Goal: Task Accomplishment & Management: Manage account settings

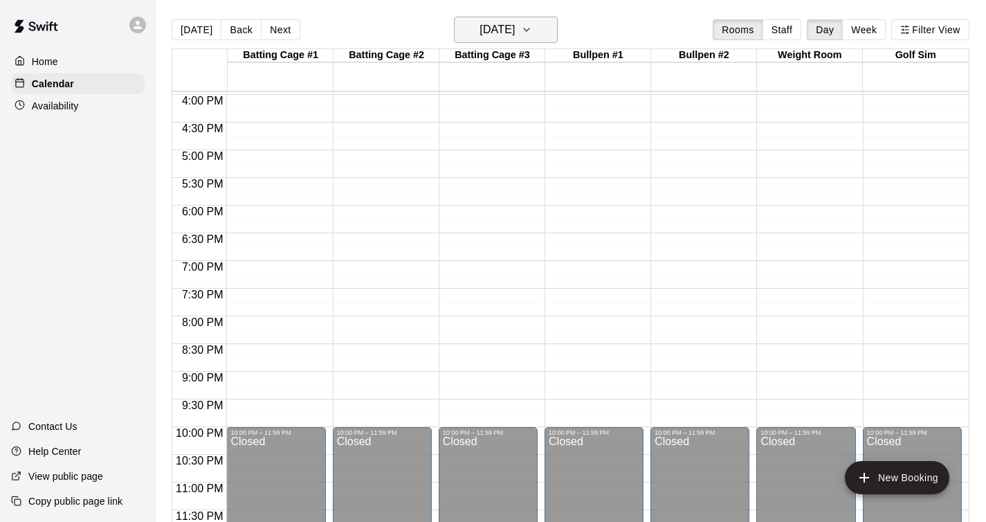
click at [515, 32] on h6 "[DATE]" at bounding box center [497, 29] width 35 height 19
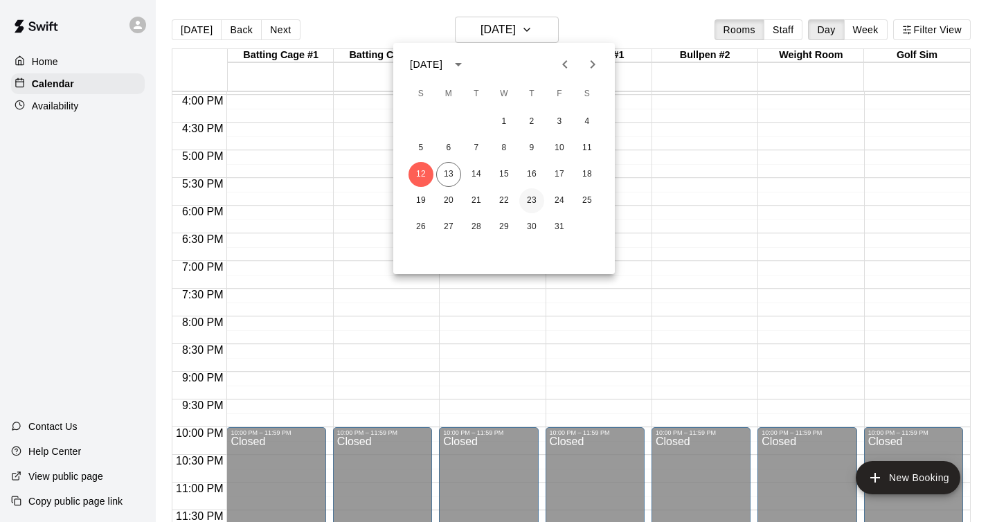
click at [540, 202] on button "23" at bounding box center [531, 200] width 25 height 25
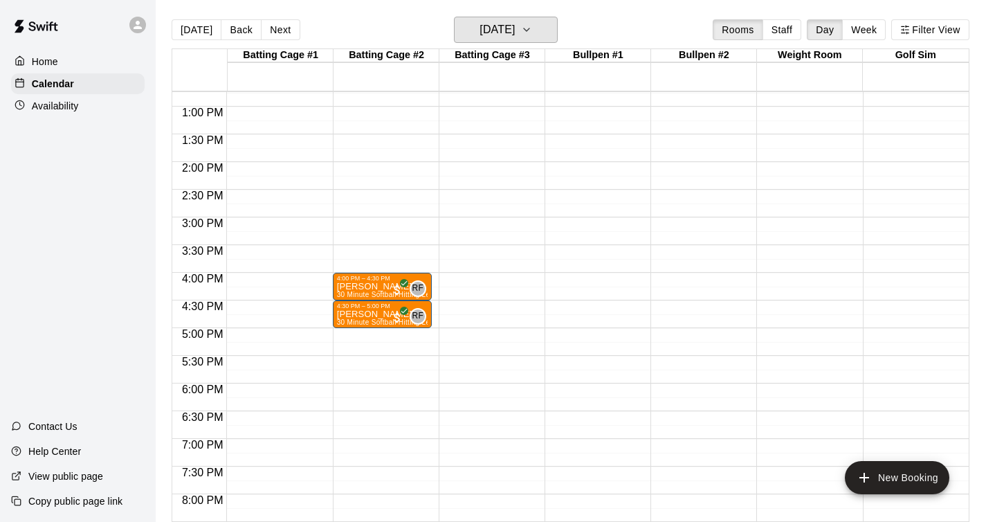
scroll to position [705, 0]
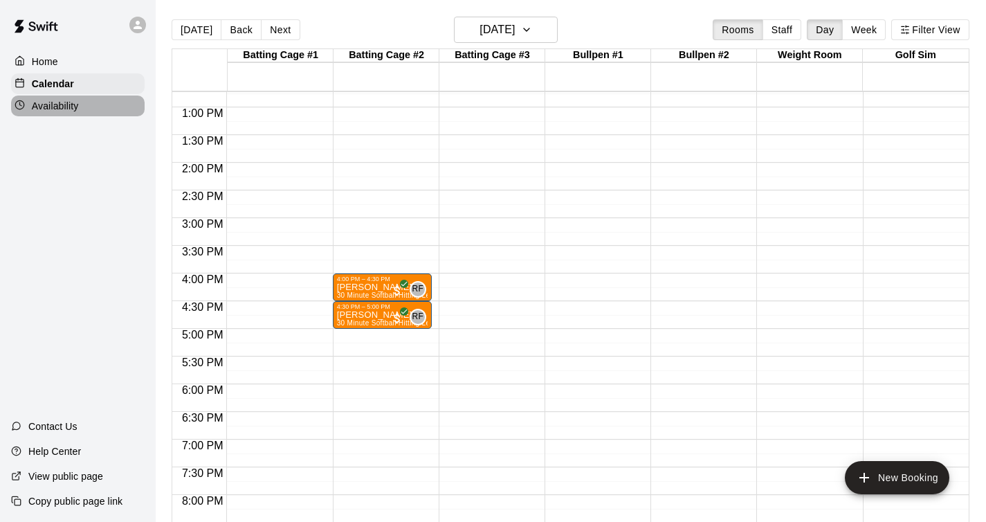
click at [96, 105] on div "Availability" at bounding box center [78, 106] width 134 height 21
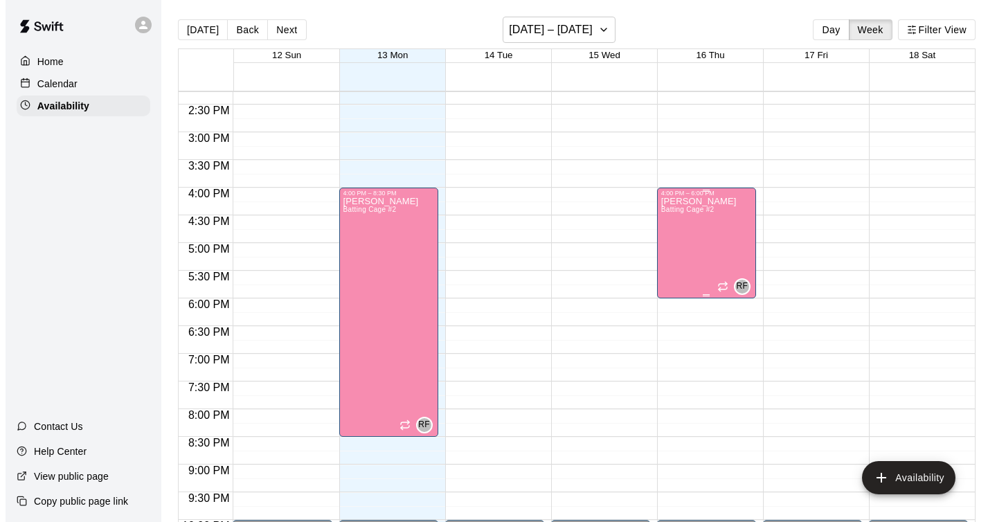
scroll to position [794, 0]
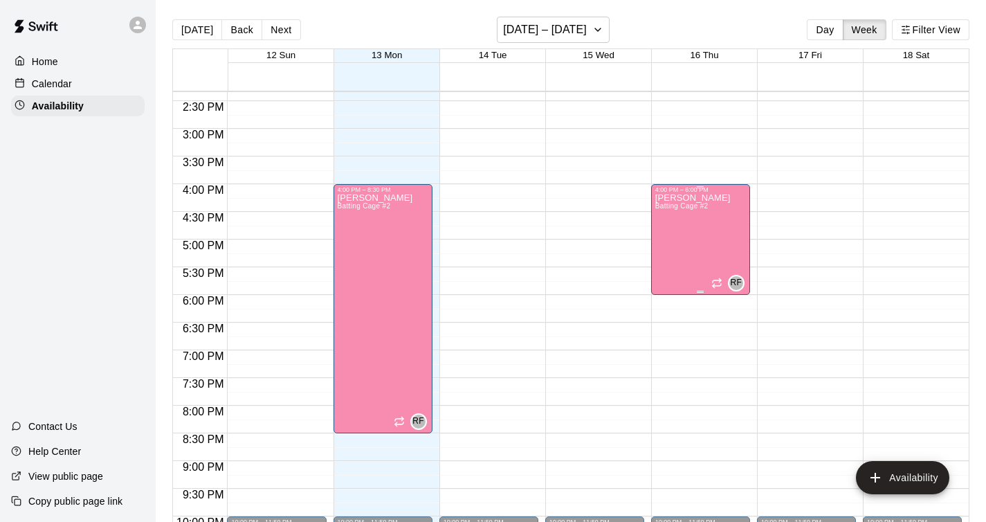
click at [697, 291] on div at bounding box center [700, 292] width 7 height 2
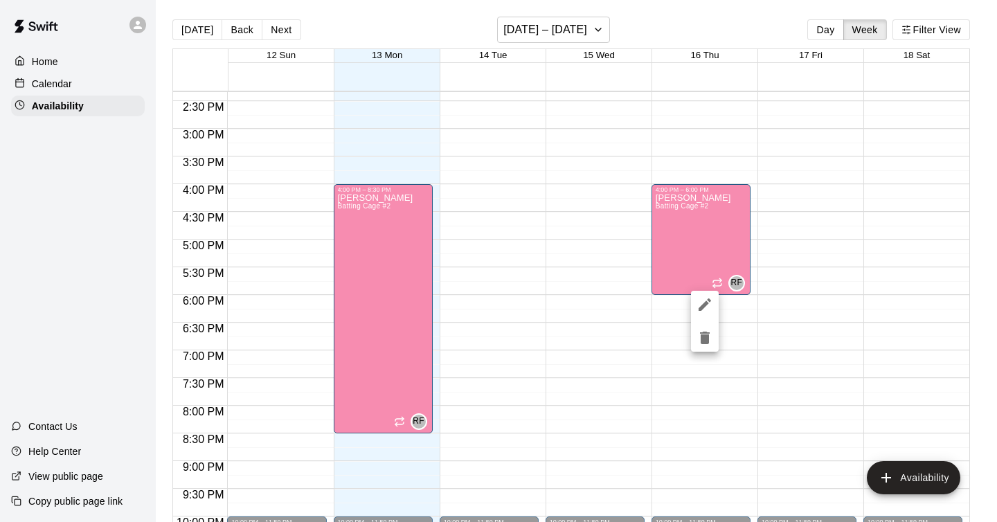
click at [589, 26] on div at bounding box center [498, 261] width 997 height 522
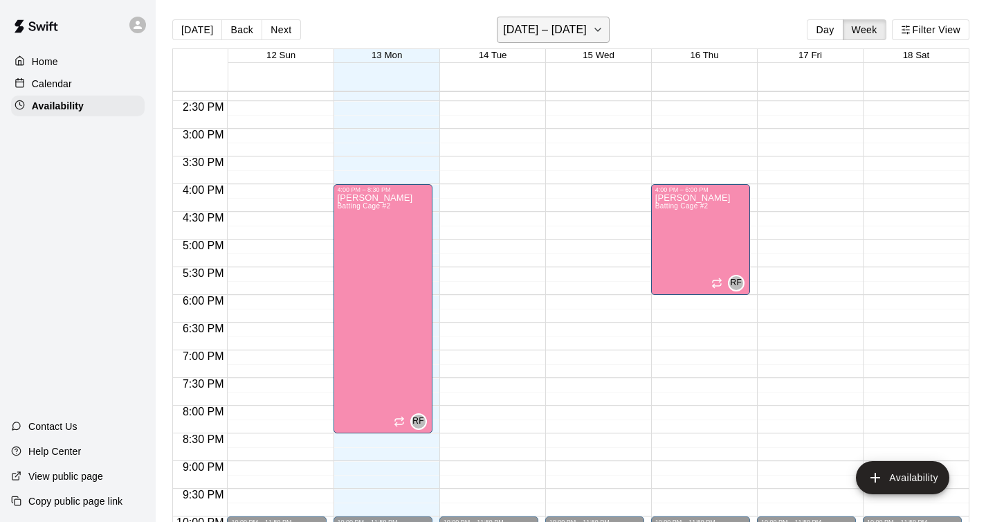
click at [595, 30] on icon "button" at bounding box center [597, 29] width 11 height 17
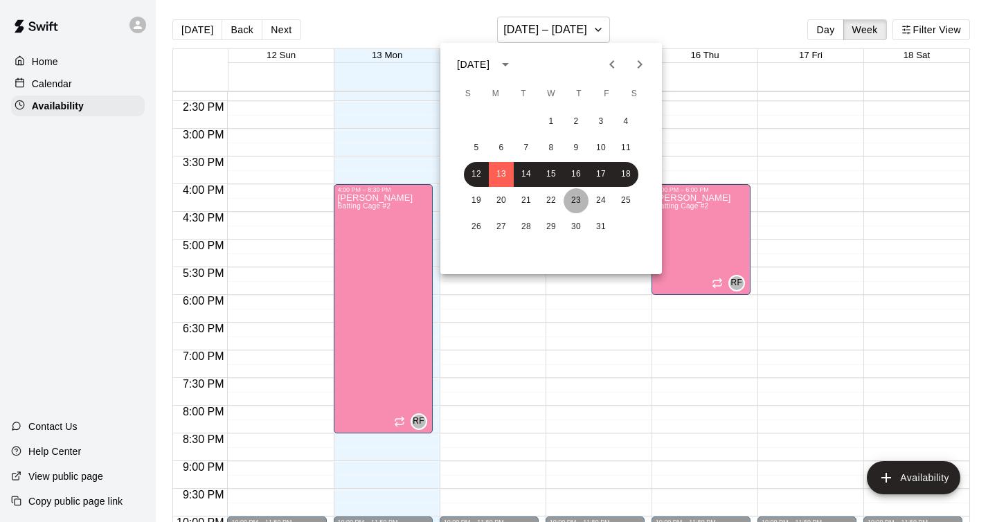
click at [583, 198] on button "23" at bounding box center [575, 200] width 25 height 25
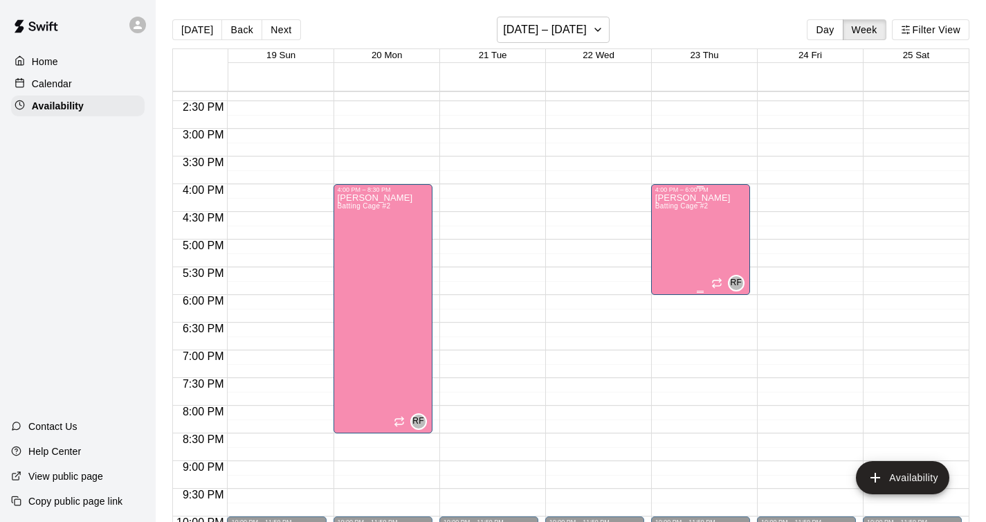
click at [693, 287] on div "[PERSON_NAME] Batting Cage #2" at bounding box center [692, 454] width 75 height 522
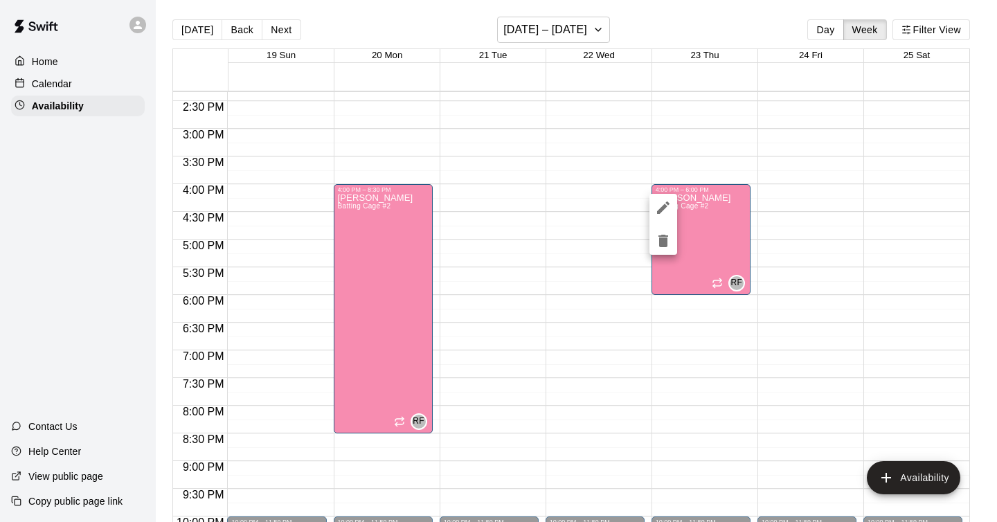
click at [694, 293] on div at bounding box center [498, 261] width 997 height 522
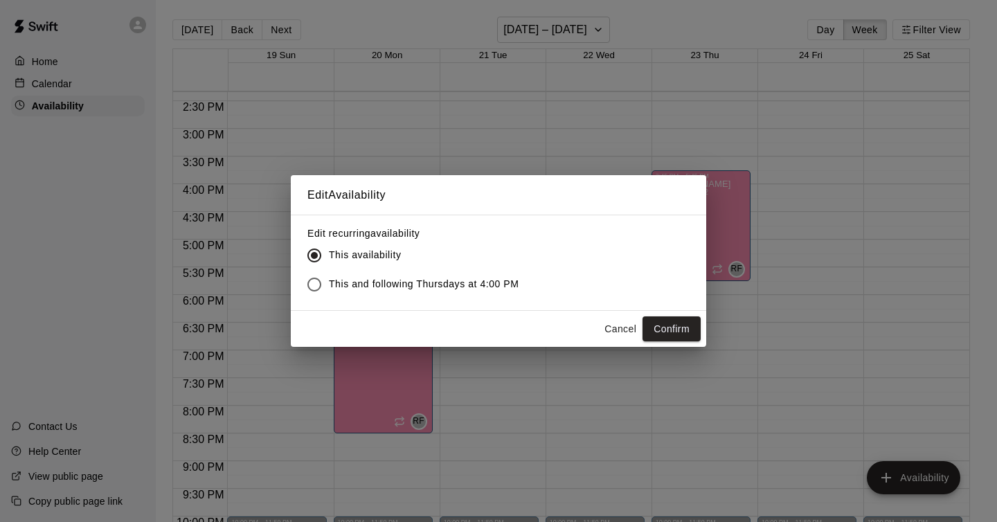
click at [624, 331] on button "Cancel" at bounding box center [620, 329] width 44 height 26
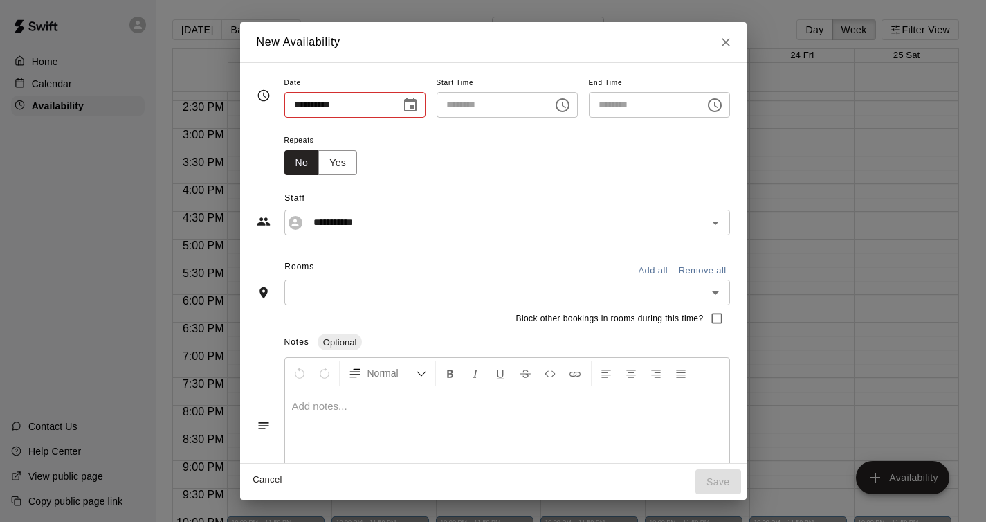
type input "**********"
type input "********"
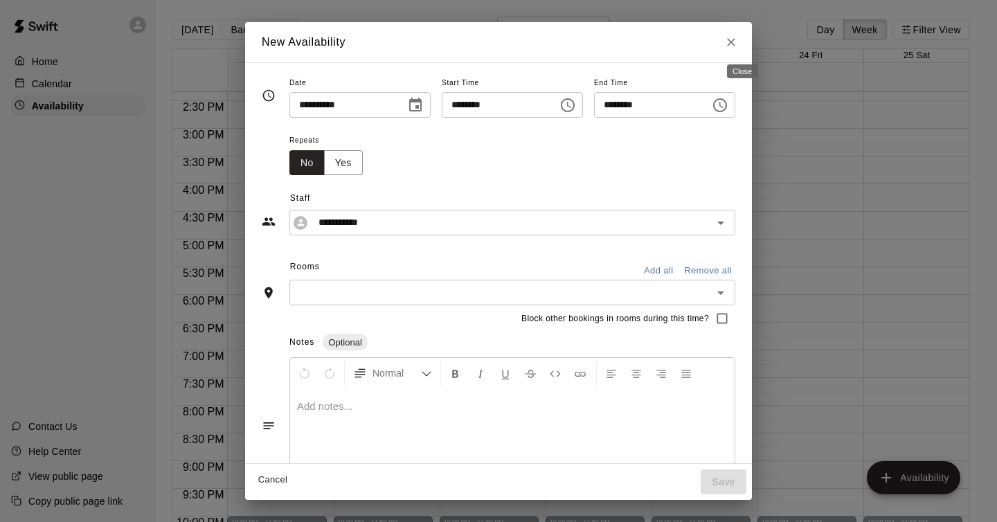
click at [738, 48] on icon "Close" at bounding box center [731, 42] width 14 height 14
type input "**********"
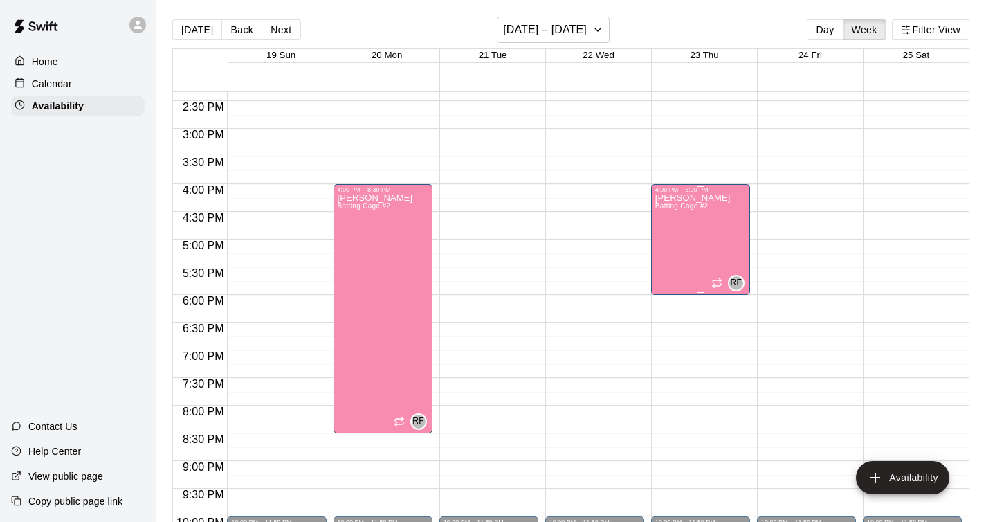
click at [703, 227] on div "[PERSON_NAME] Batting Cage #2 RF" at bounding box center [700, 454] width 91 height 522
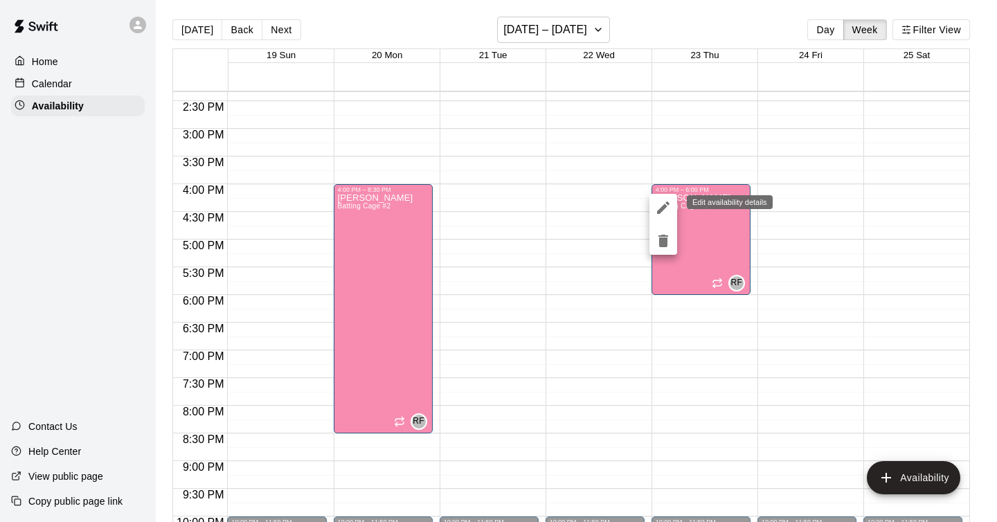
click at [671, 212] on button "edit" at bounding box center [663, 208] width 28 height 28
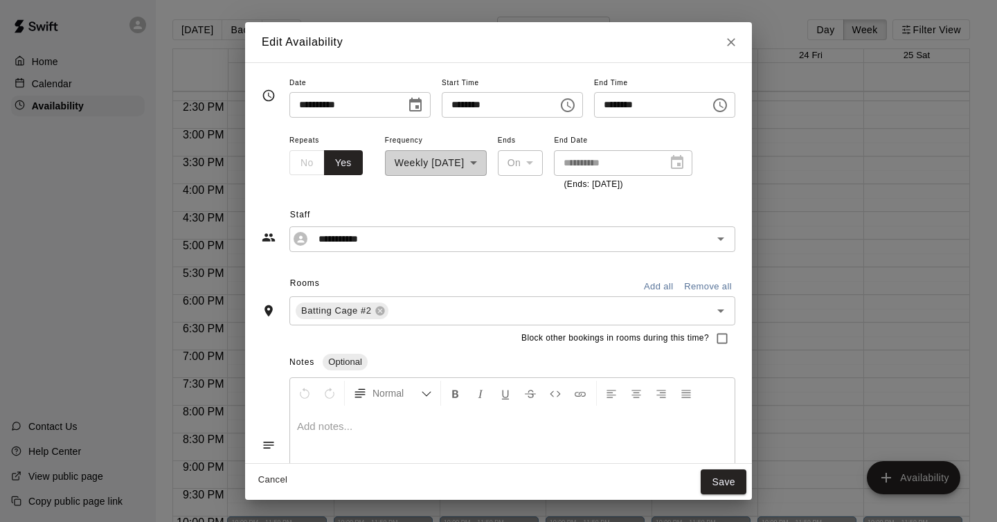
click at [653, 98] on input "********" at bounding box center [647, 105] width 107 height 26
click at [716, 105] on icon "Choose time, selected time is 6:00 PM" at bounding box center [719, 105] width 17 height 17
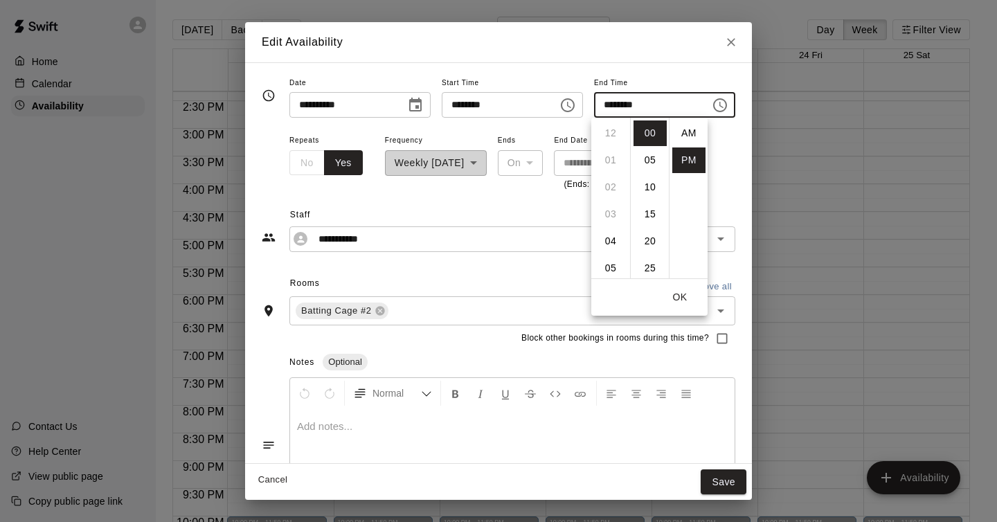
scroll to position [25, 0]
click at [610, 148] on li "05" at bounding box center [610, 144] width 33 height 26
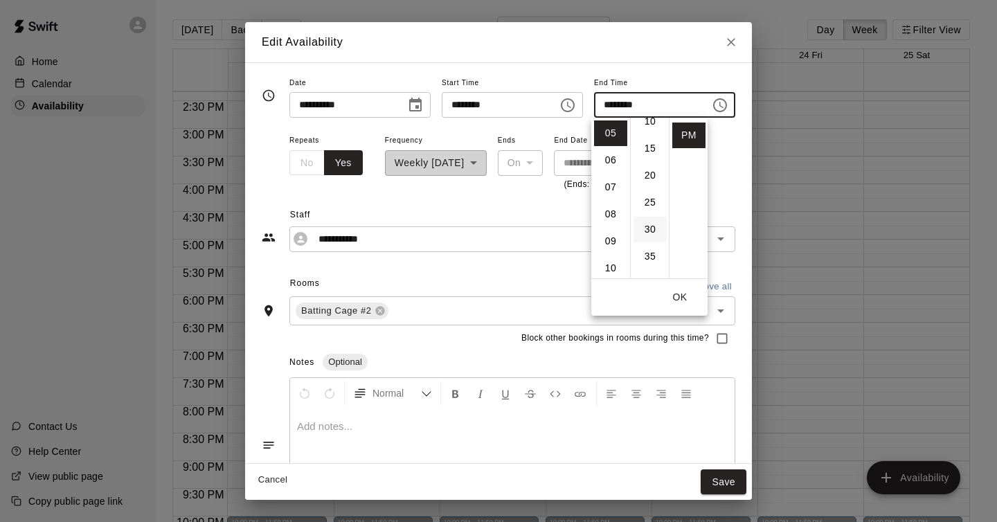
click at [649, 230] on li "30" at bounding box center [649, 230] width 33 height 26
type input "********"
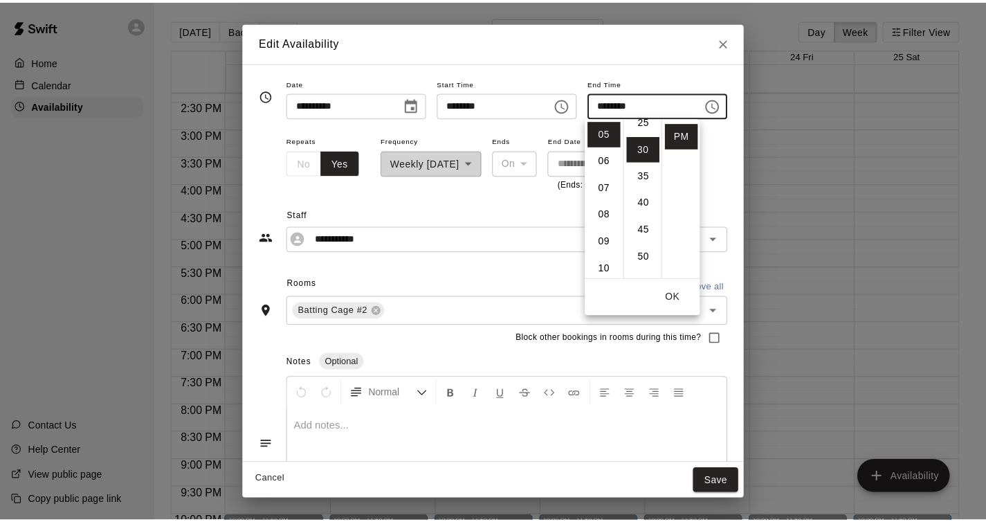
scroll to position [162, 0]
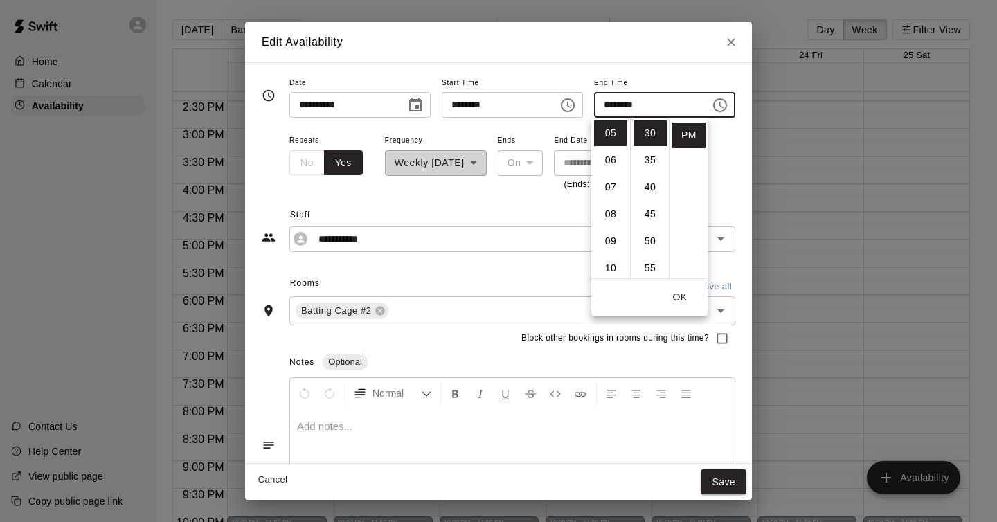
click at [694, 299] on button "OK" at bounding box center [679, 297] width 44 height 26
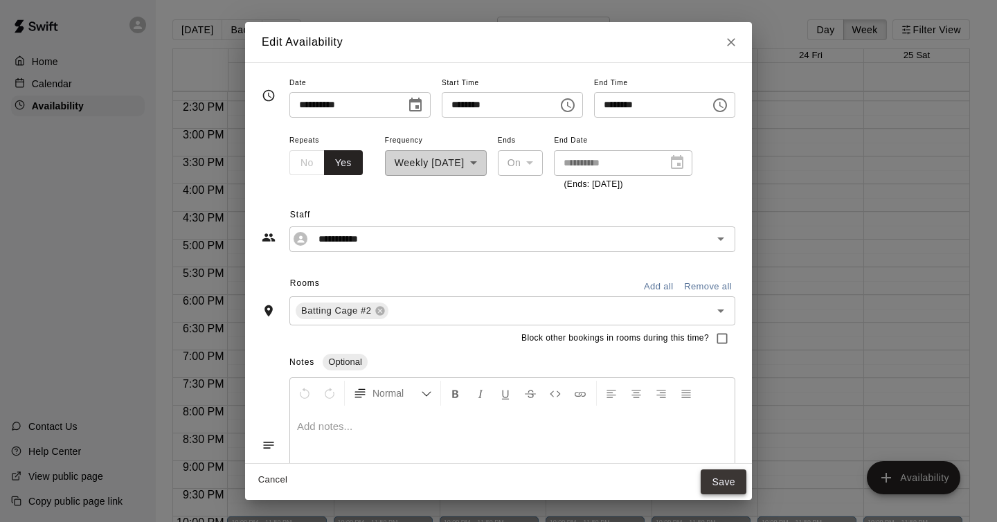
click at [732, 478] on button "Save" at bounding box center [723, 482] width 46 height 26
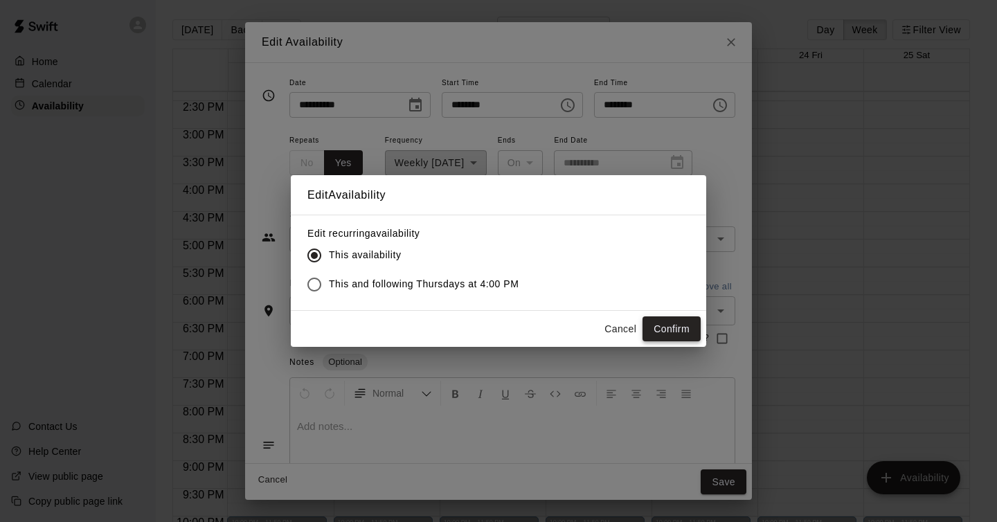
click at [670, 325] on button "Confirm" at bounding box center [671, 329] width 58 height 26
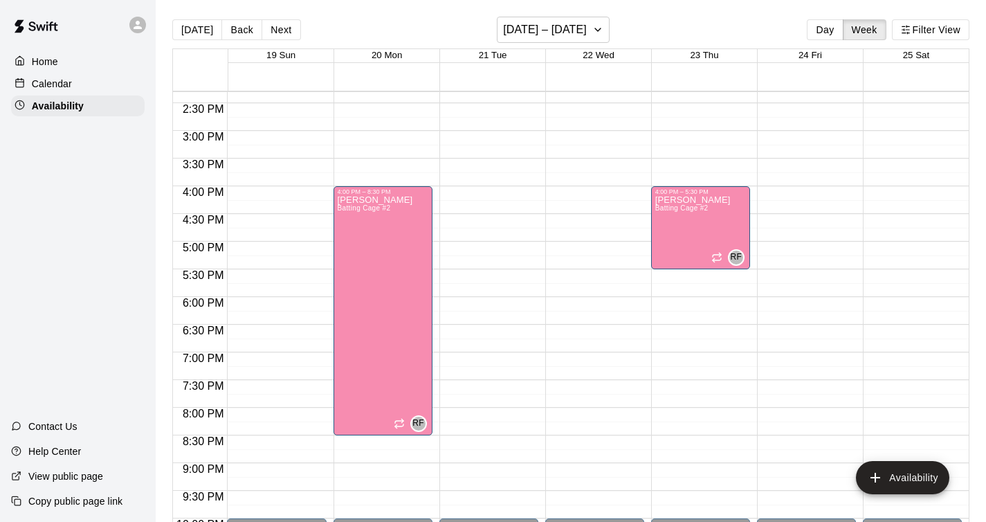
scroll to position [791, 0]
click at [79, 76] on div "Calendar" at bounding box center [78, 83] width 134 height 21
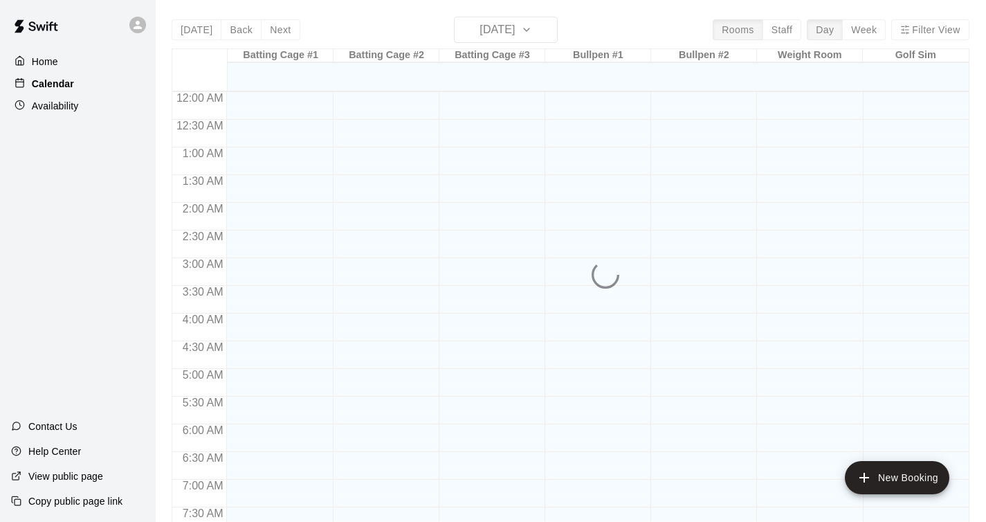
scroll to position [664, 0]
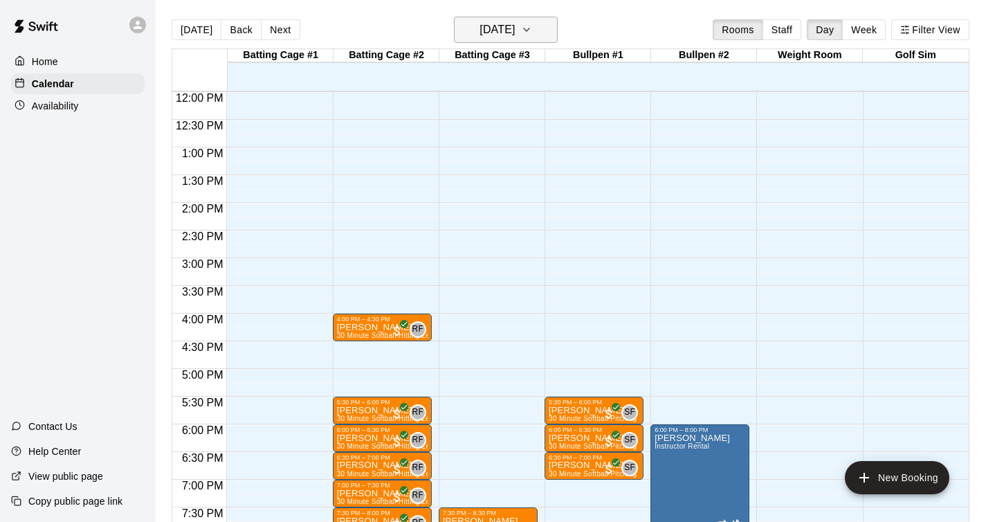
click at [529, 41] on button "[DATE]" at bounding box center [506, 30] width 104 height 26
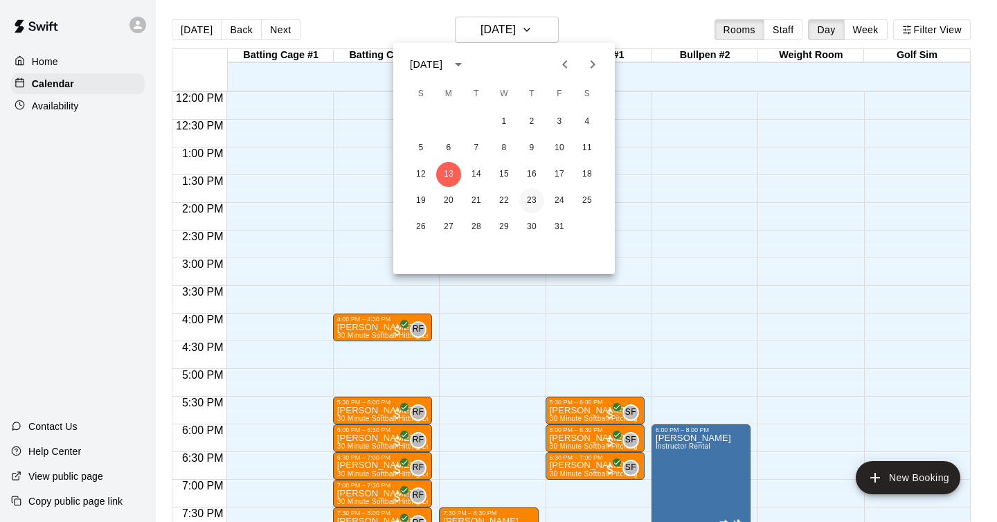
click at [539, 203] on button "23" at bounding box center [531, 200] width 25 height 25
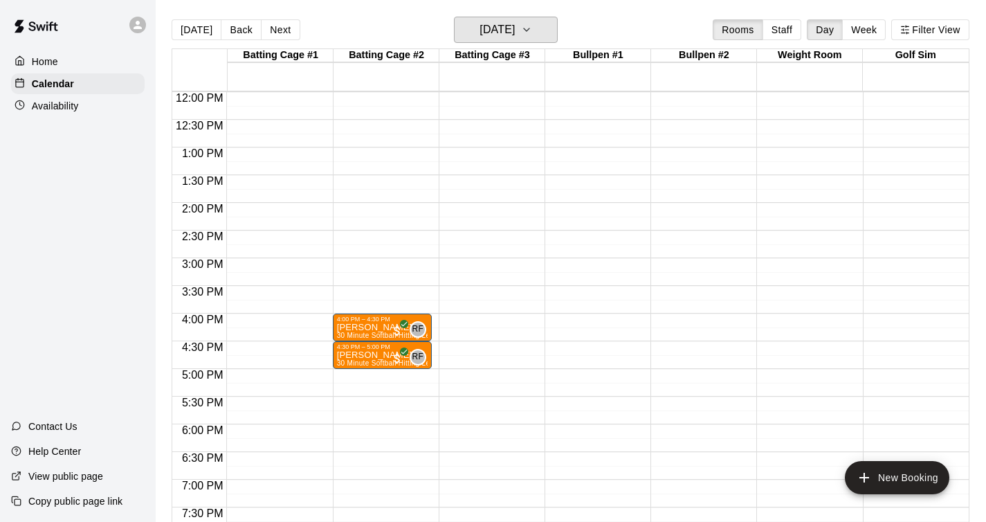
scroll to position [667, 0]
